Goal: Transaction & Acquisition: Purchase product/service

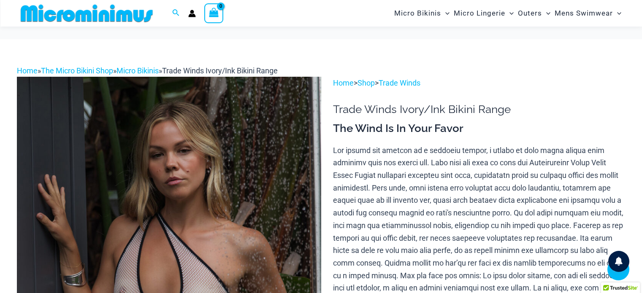
scroll to position [541, 0]
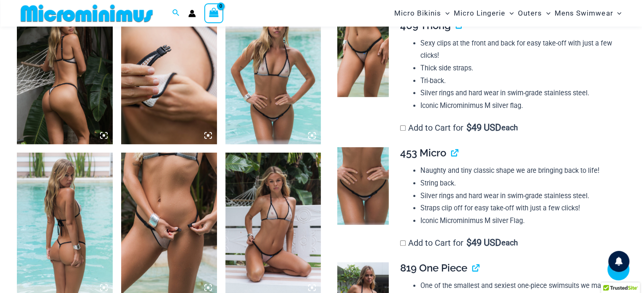
click at [269, 94] on img at bounding box center [273, 72] width 96 height 143
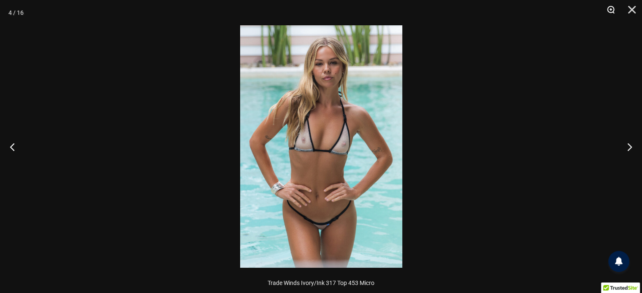
click at [614, 8] on button "Zoom" at bounding box center [607, 12] width 21 height 25
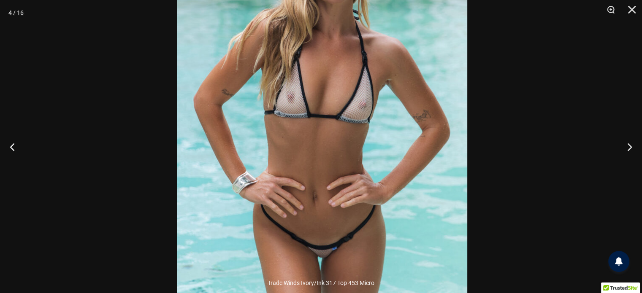
click at [287, 180] on img at bounding box center [322, 109] width 290 height 435
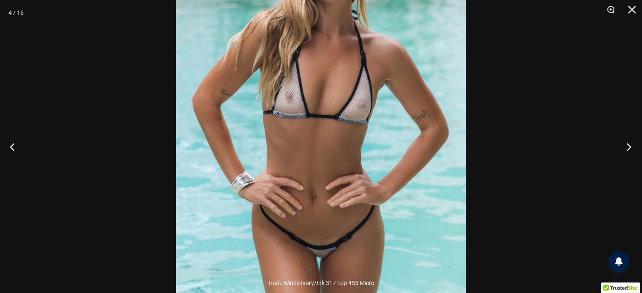
click at [626, 143] on button "Next" at bounding box center [626, 147] width 32 height 42
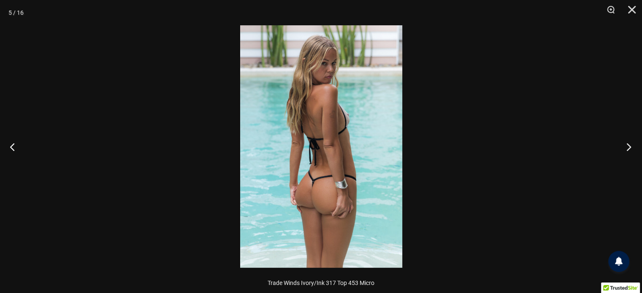
click at [626, 143] on button "Next" at bounding box center [626, 147] width 32 height 42
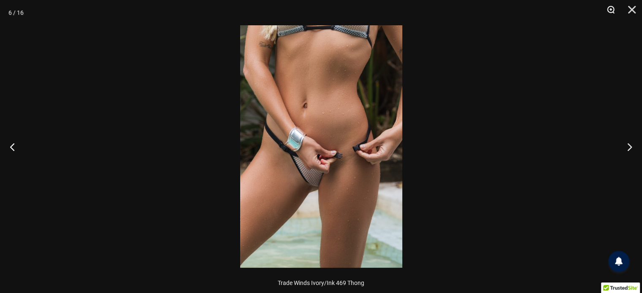
click at [614, 8] on button "Zoom" at bounding box center [607, 12] width 21 height 25
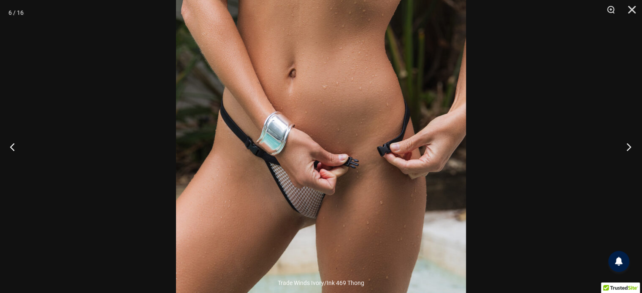
click at [628, 146] on button "Next" at bounding box center [626, 147] width 32 height 42
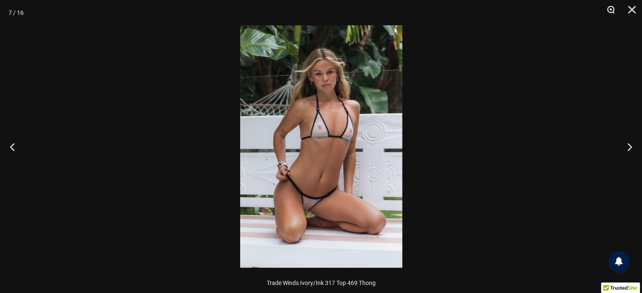
click at [611, 11] on button "Zoom" at bounding box center [607, 12] width 21 height 25
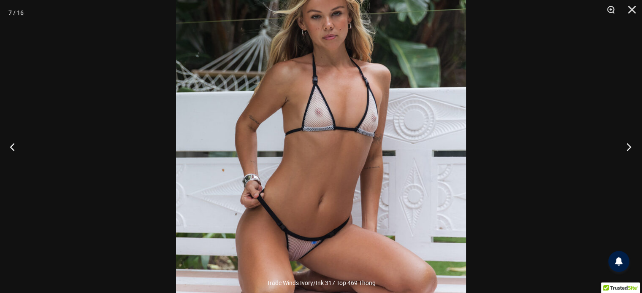
click at [628, 146] on button "Next" at bounding box center [626, 147] width 32 height 42
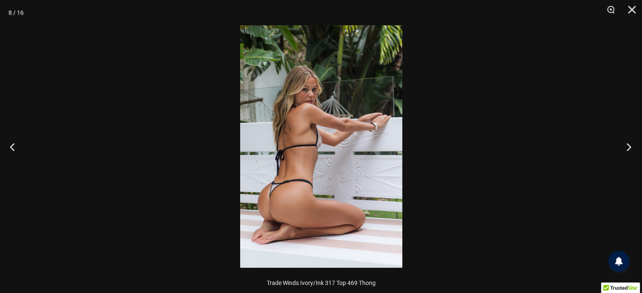
click at [628, 146] on button "Next" at bounding box center [626, 147] width 32 height 42
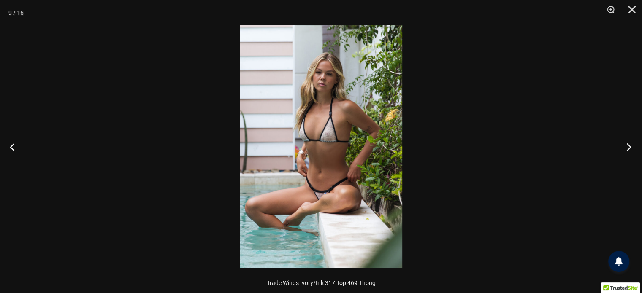
click at [628, 146] on button "Next" at bounding box center [626, 147] width 32 height 42
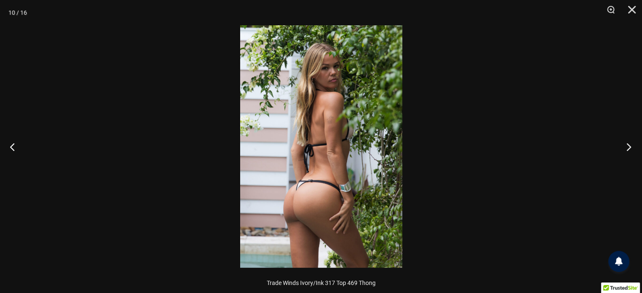
click at [628, 146] on button "Next" at bounding box center [626, 147] width 32 height 42
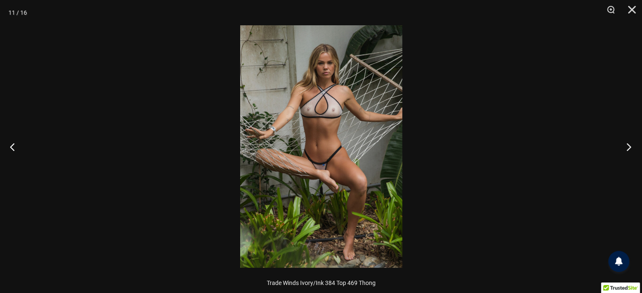
click at [628, 146] on button "Next" at bounding box center [626, 147] width 32 height 42
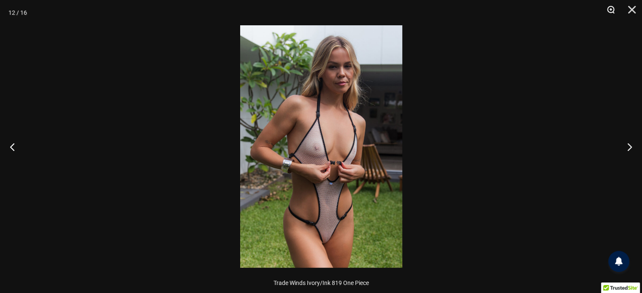
click at [611, 5] on button "Zoom" at bounding box center [607, 12] width 21 height 25
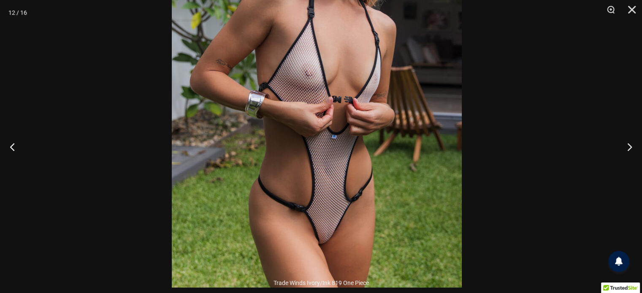
click at [344, 125] on img at bounding box center [317, 70] width 290 height 435
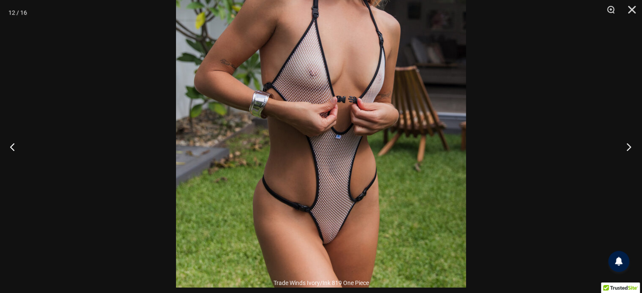
click at [622, 147] on button "Next" at bounding box center [626, 147] width 32 height 42
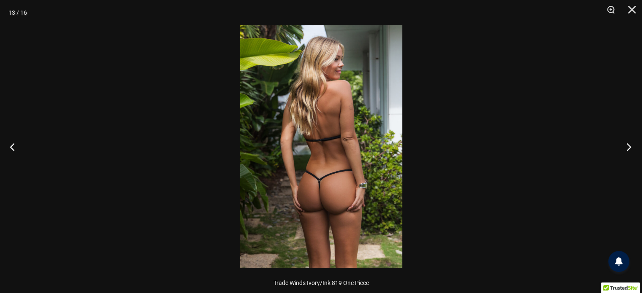
click at [622, 147] on button "Next" at bounding box center [626, 147] width 32 height 42
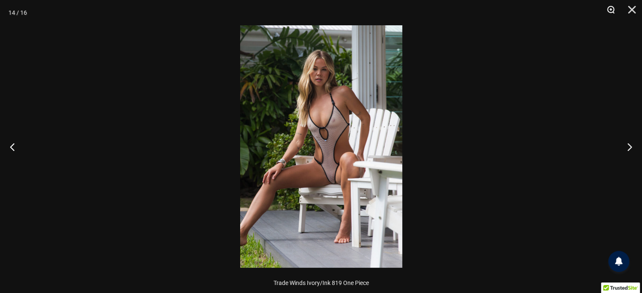
click at [606, 11] on button "Zoom" at bounding box center [607, 12] width 21 height 25
